Goal: Information Seeking & Learning: Learn about a topic

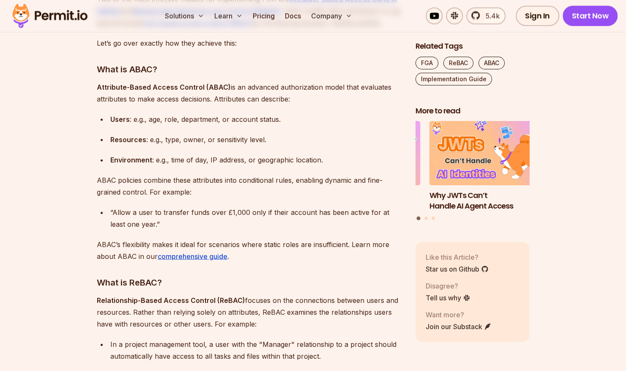
scroll to position [1032, 0]
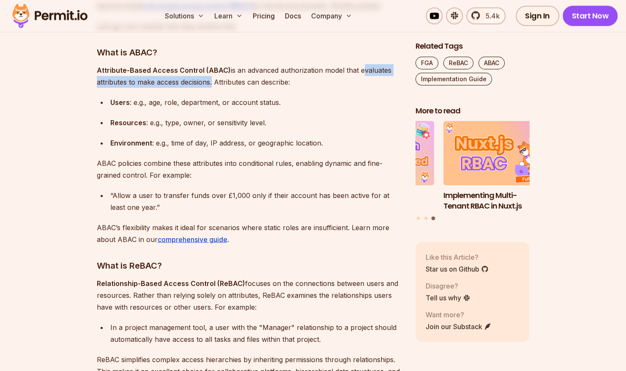
drag, startPoint x: 358, startPoint y: 69, endPoint x: 211, endPoint y: 85, distance: 148.1
click at [211, 85] on p "Attribute-Based Access Control (ABAC) is an advanced authorization model that e…" at bounding box center [249, 76] width 305 height 24
drag, startPoint x: 211, startPoint y: 85, endPoint x: 306, endPoint y: 114, distance: 100.0
click at [306, 114] on ul "Users : e.g., age, role, department, or account status. Resources : e.g., type,…" at bounding box center [249, 122] width 305 height 52
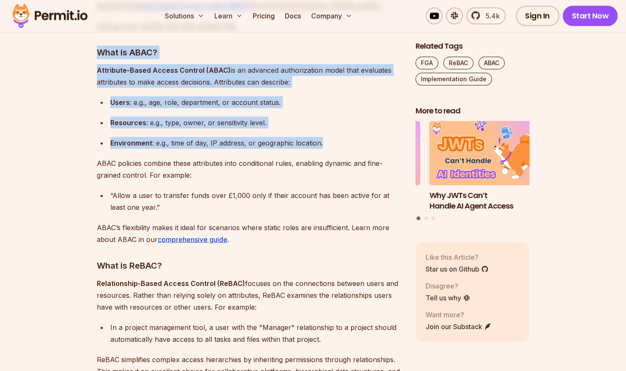
drag, startPoint x: 96, startPoint y: 51, endPoint x: 330, endPoint y: 147, distance: 252.5
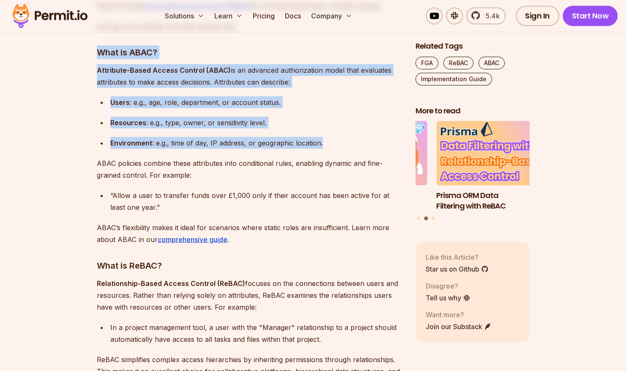
copy div "What is ABAC? Attribute-Based Access Control (ABAC) is an advanced authorizatio…"
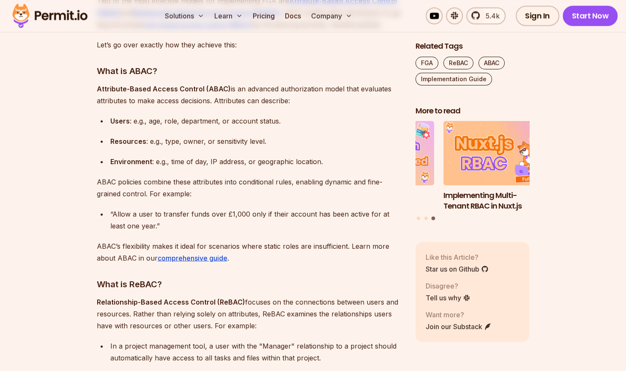
scroll to position [1066, 0]
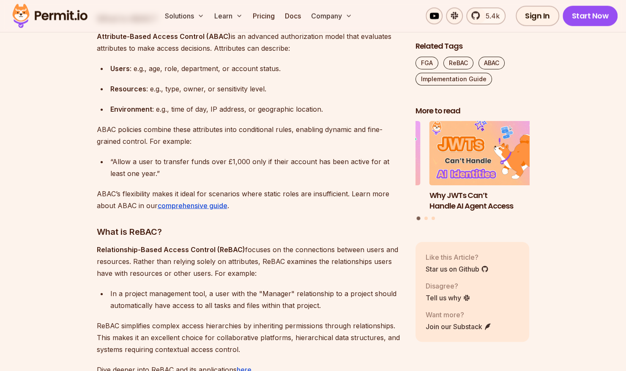
drag, startPoint x: 96, startPoint y: 247, endPoint x: 269, endPoint y: 272, distance: 175.6
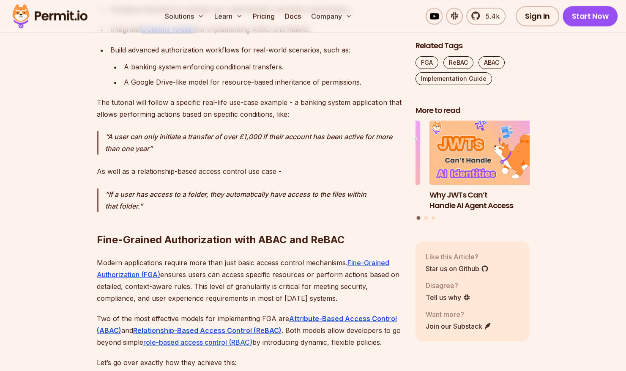
scroll to position [677, 0]
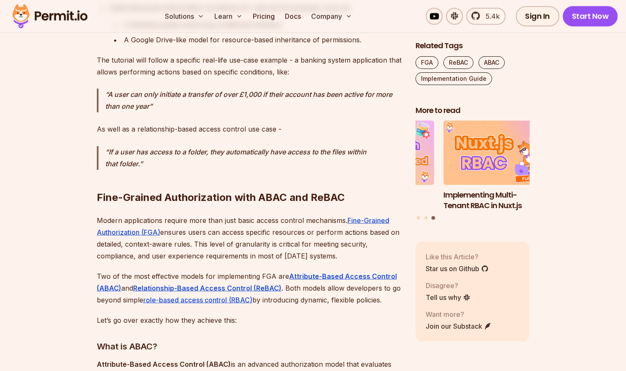
scroll to position [778, 0]
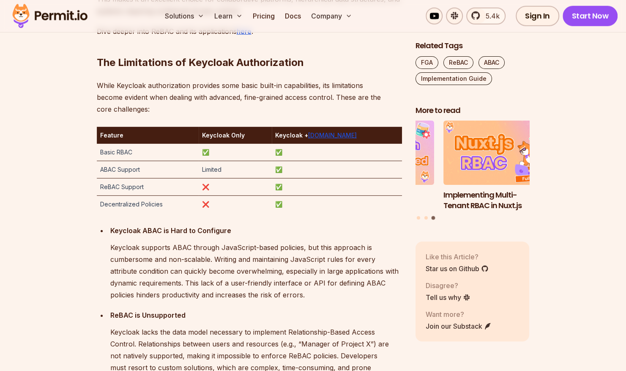
scroll to position [1421, 0]
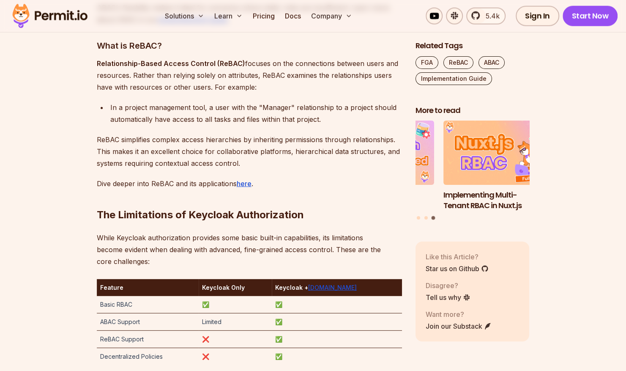
scroll to position [1235, 0]
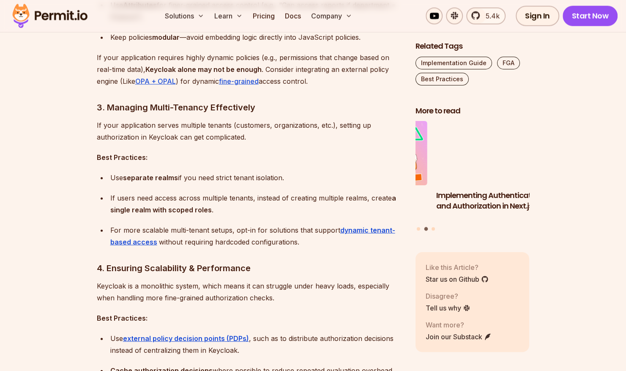
scroll to position [1184, 0]
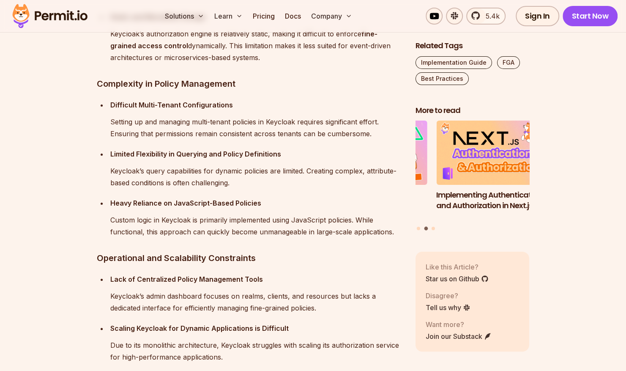
scroll to position [1794, 0]
